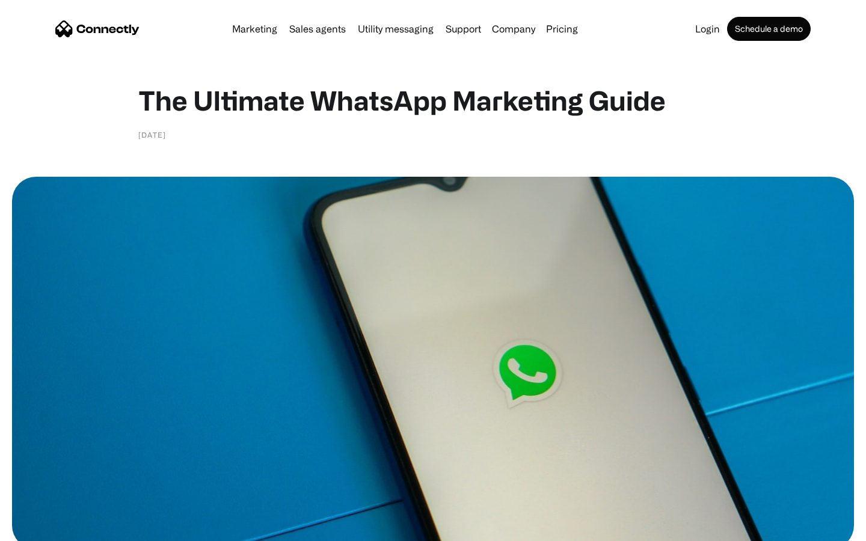
scroll to position [5777, 0]
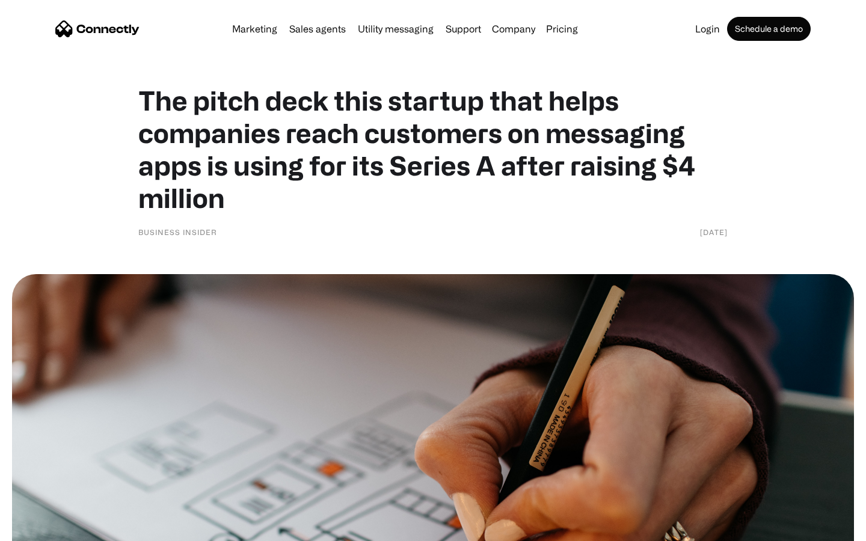
scroll to position [5214, 0]
